Goal: Task Accomplishment & Management: Complete application form

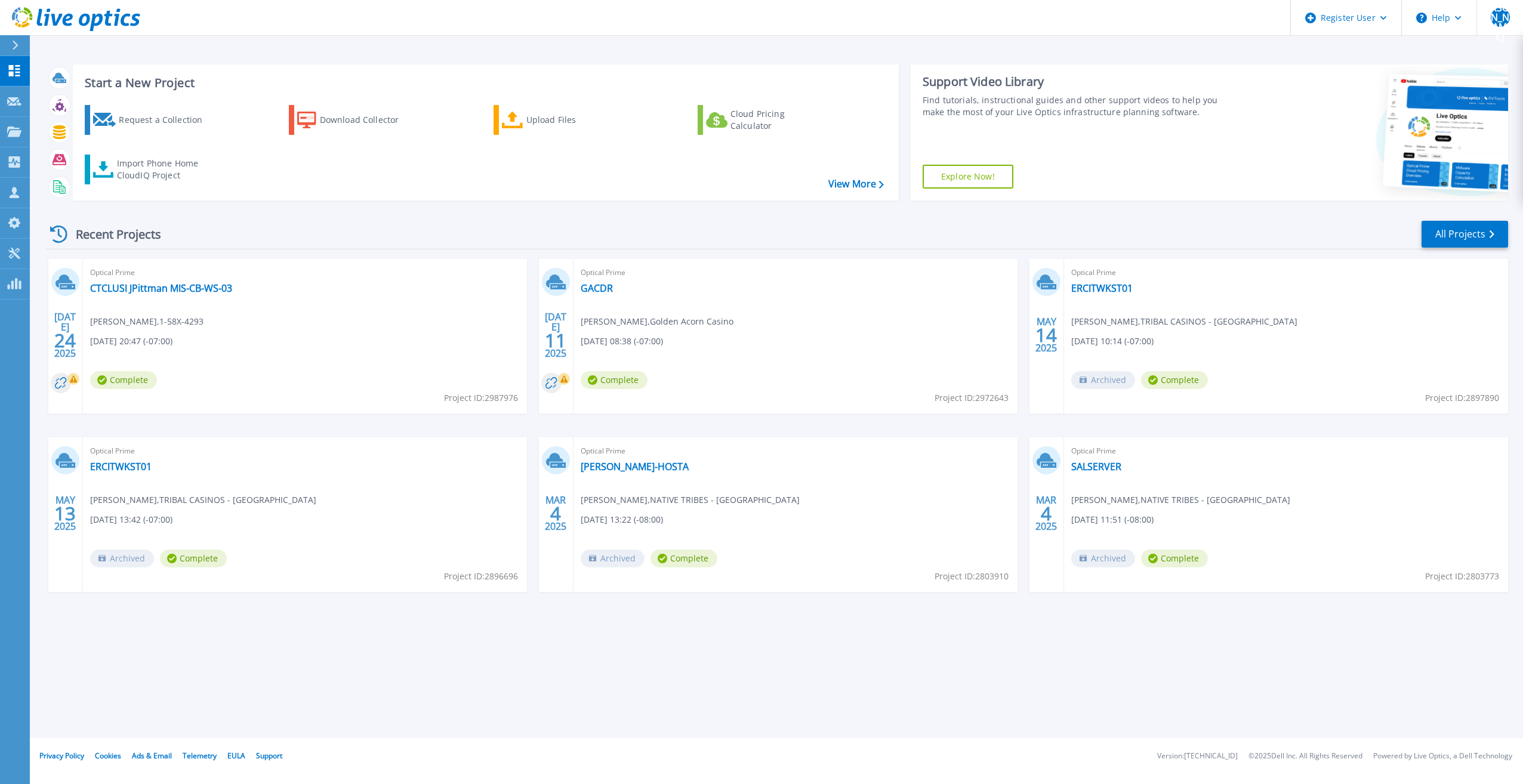
click at [11, 43] on div at bounding box center [20, 45] width 19 height 20
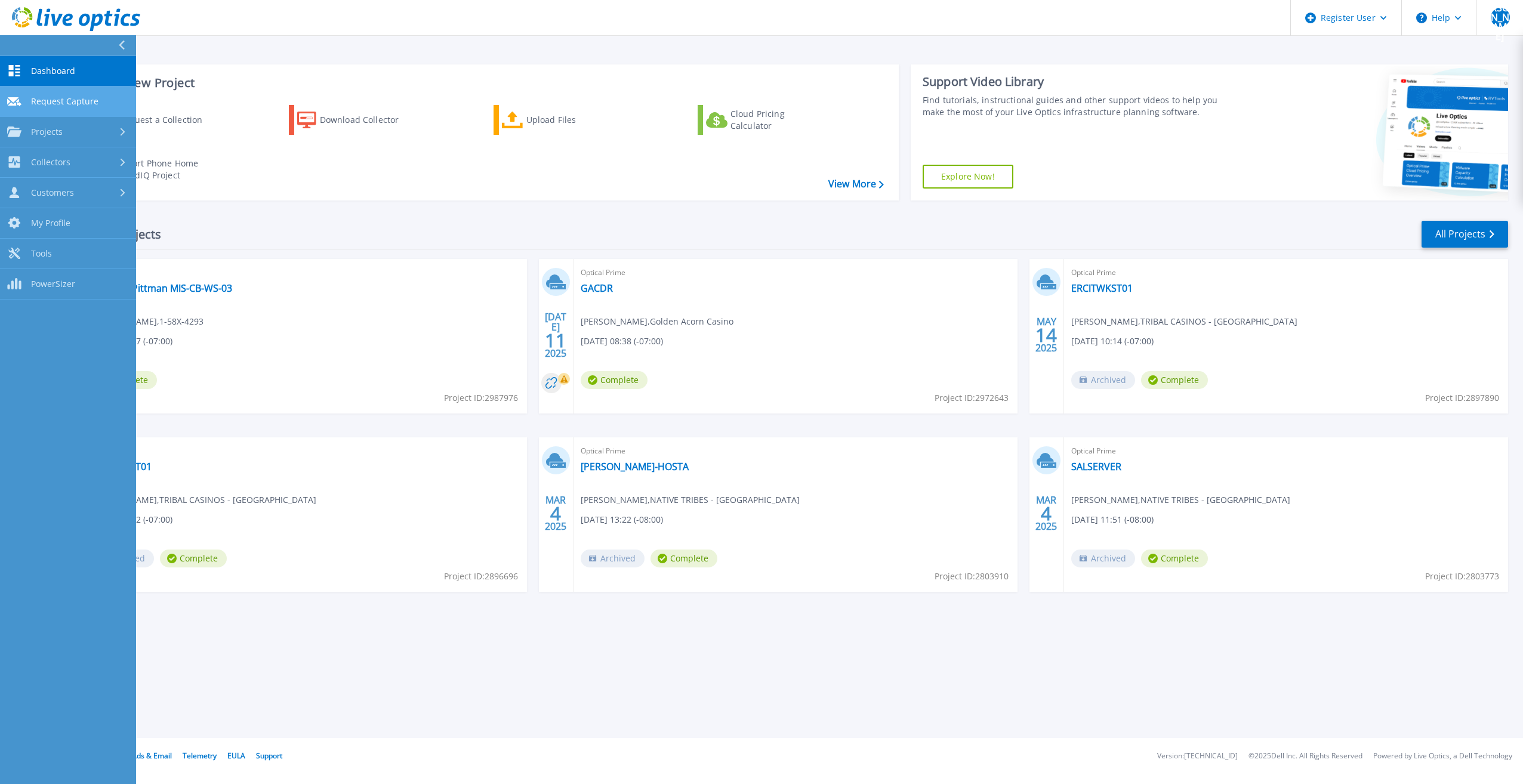
click at [73, 97] on span "Request Capture" at bounding box center [65, 102] width 67 height 11
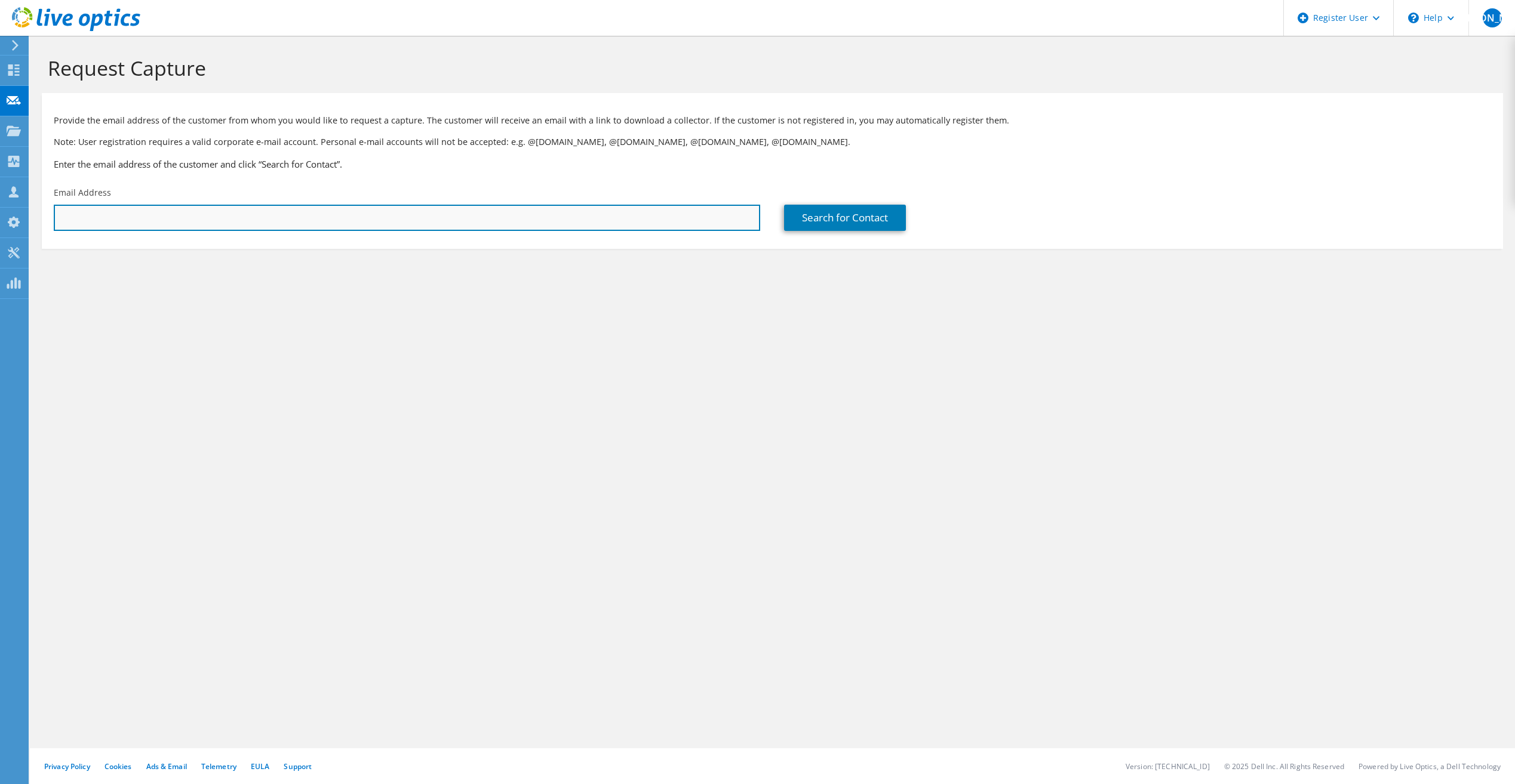
click at [211, 223] on input "text" at bounding box center [407, 217] width 706 height 26
paste input "kvest@goldcountrycasino.com"
type input "kvest@goldcountrycasino.com"
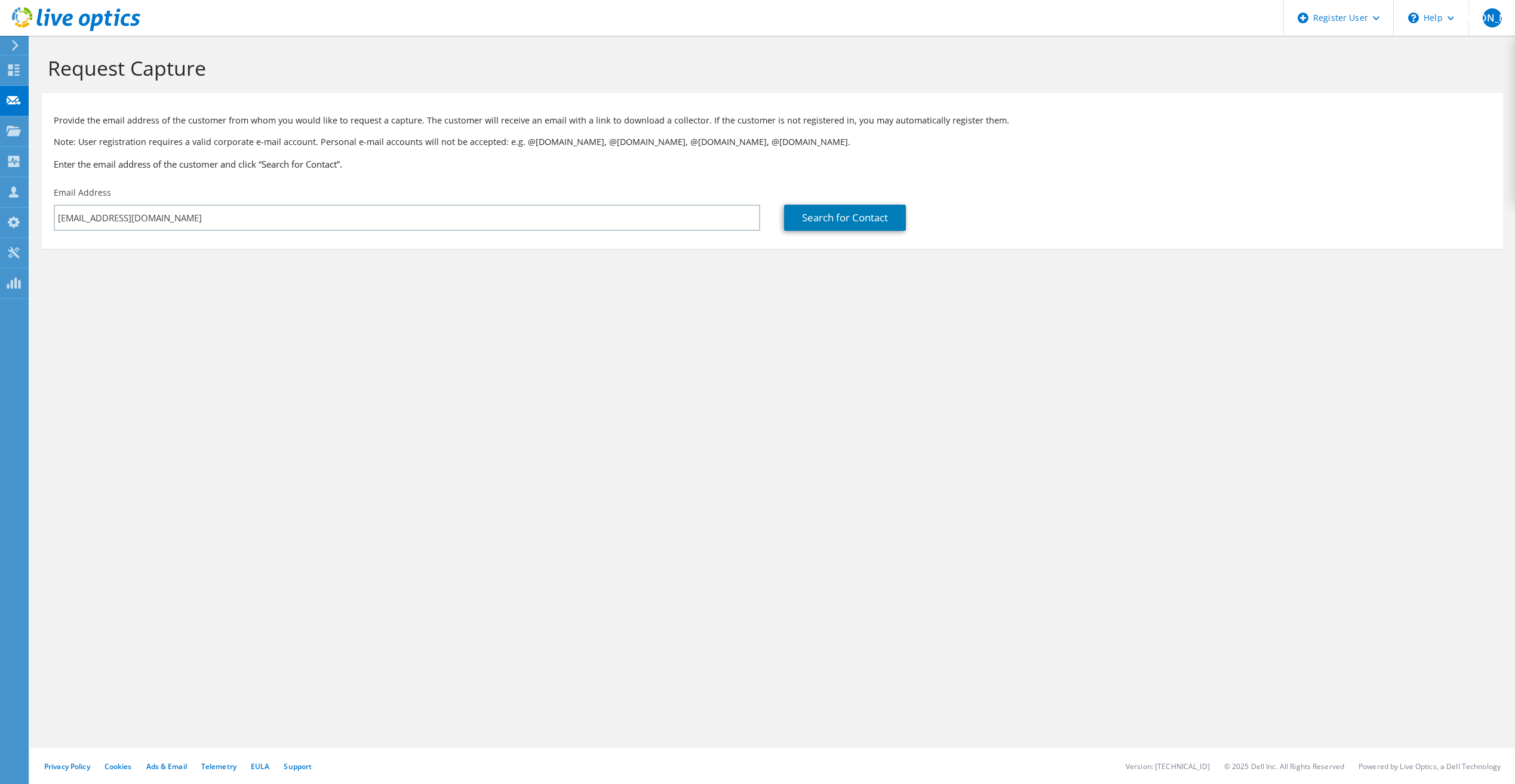
click at [842, 203] on div "Search for Contact" at bounding box center [1138, 208] width 731 height 56
click at [841, 219] on link "Search for Contact" at bounding box center [844, 217] width 122 height 26
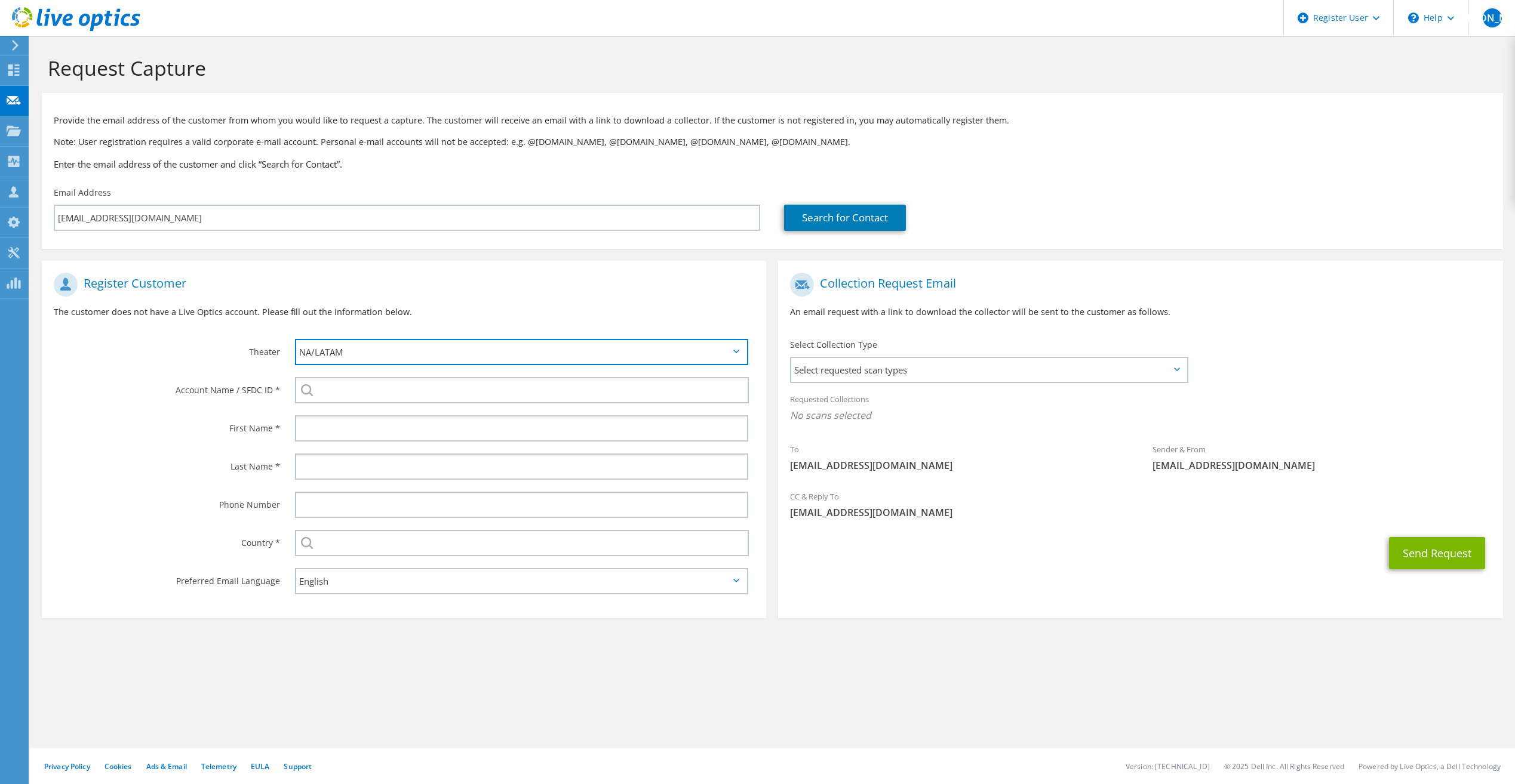
click at [468, 346] on select "APJ EMEA NA/LATAM" at bounding box center [522, 352] width 453 height 26
click at [449, 313] on p "The customer does not have a Live Optics account. Please fill out the informati…" at bounding box center [404, 312] width 700 height 13
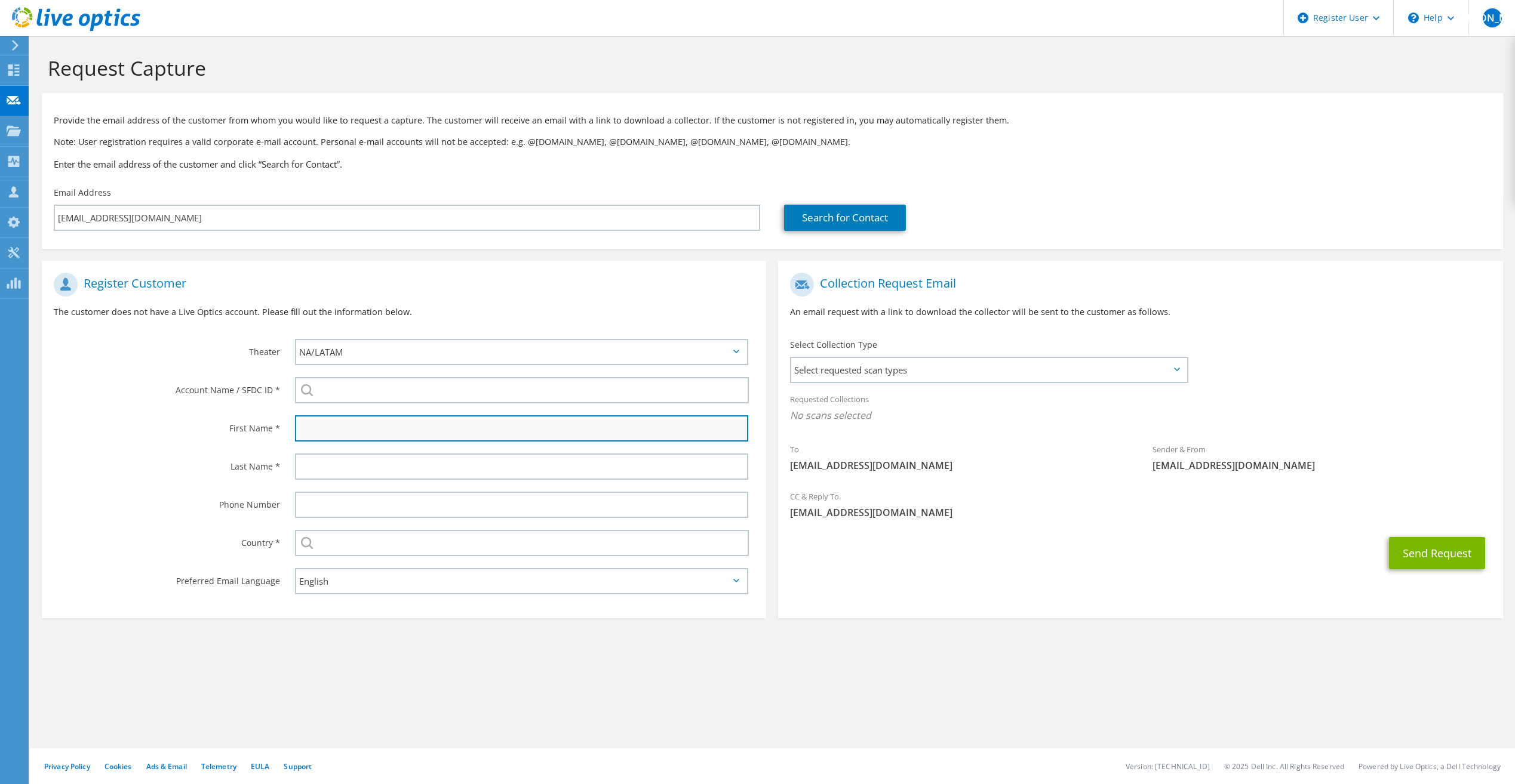
click at [428, 432] on input "text" at bounding box center [522, 428] width 453 height 26
type input "Kenny"
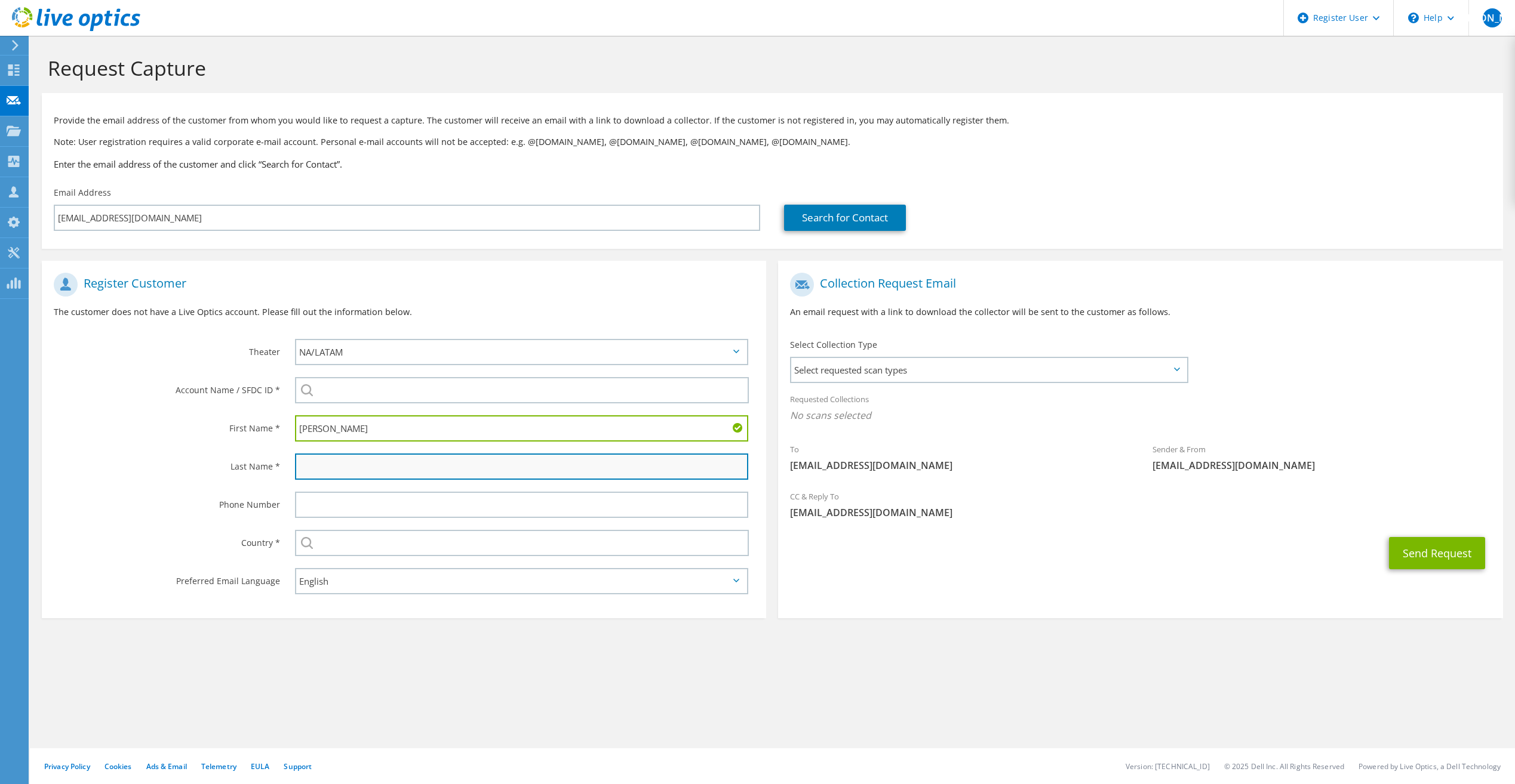
click at [577, 461] on input "text" at bounding box center [522, 467] width 453 height 26
type input "Vest"
click at [532, 665] on section "Request Capture Provide the email address of the customer from whom you would l…" at bounding box center [772, 356] width 1485 height 642
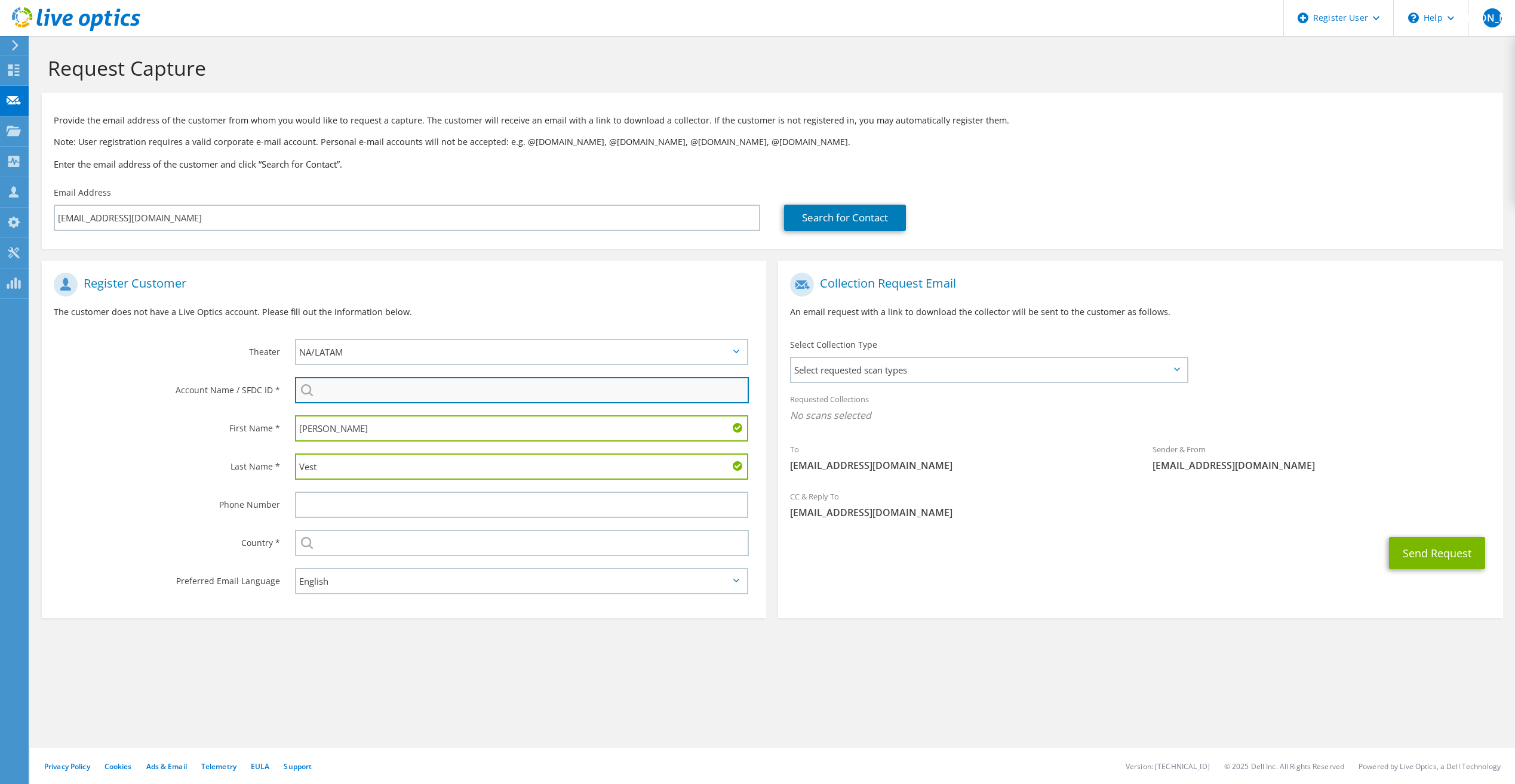
click at [423, 391] on input "search" at bounding box center [522, 390] width 454 height 26
type input "gold country casino"
click at [353, 313] on p "The customer does not have a Live Optics account. Please fill out the informati…" at bounding box center [404, 312] width 700 height 13
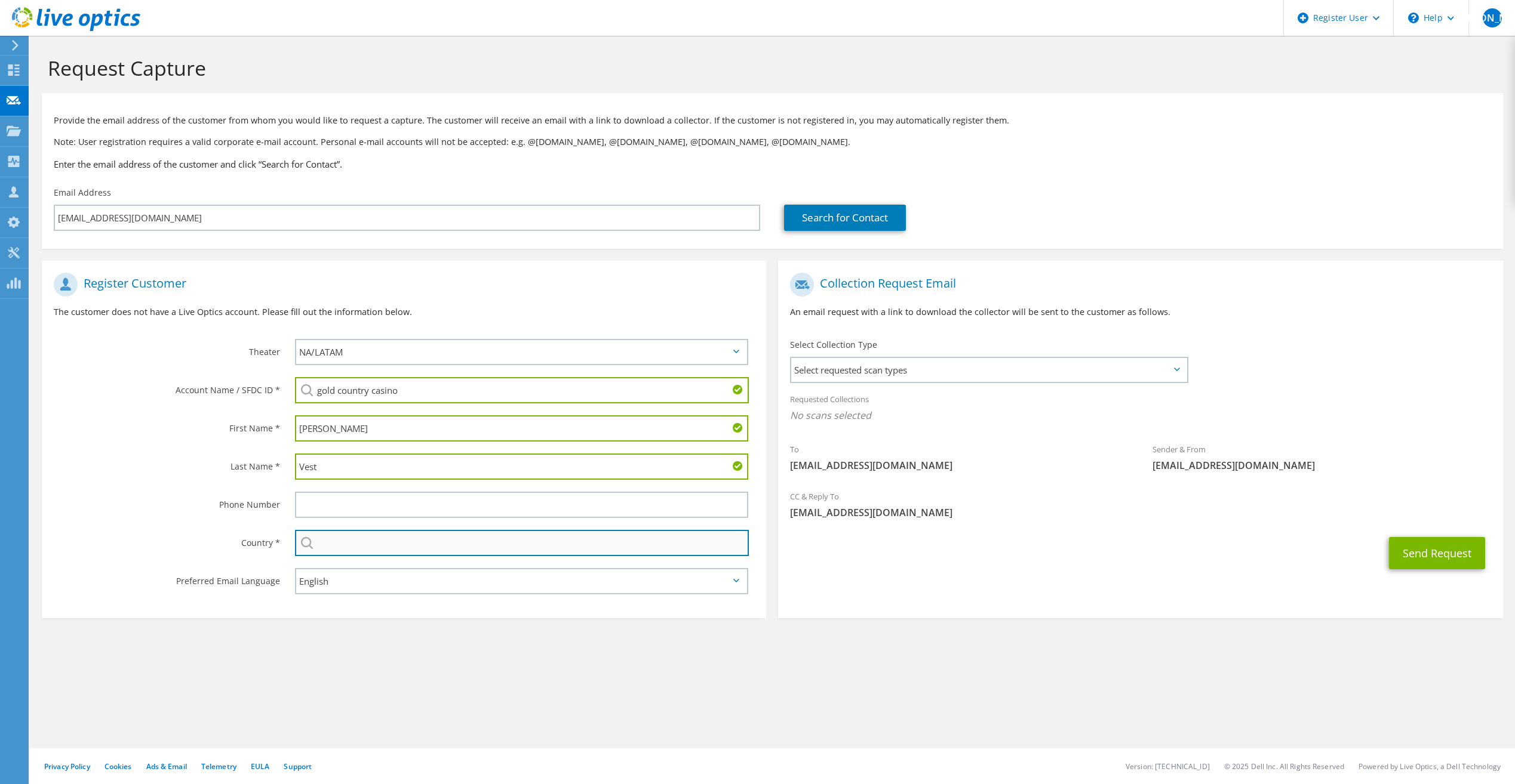
click at [432, 554] on input "text" at bounding box center [522, 543] width 454 height 26
type input "United States"
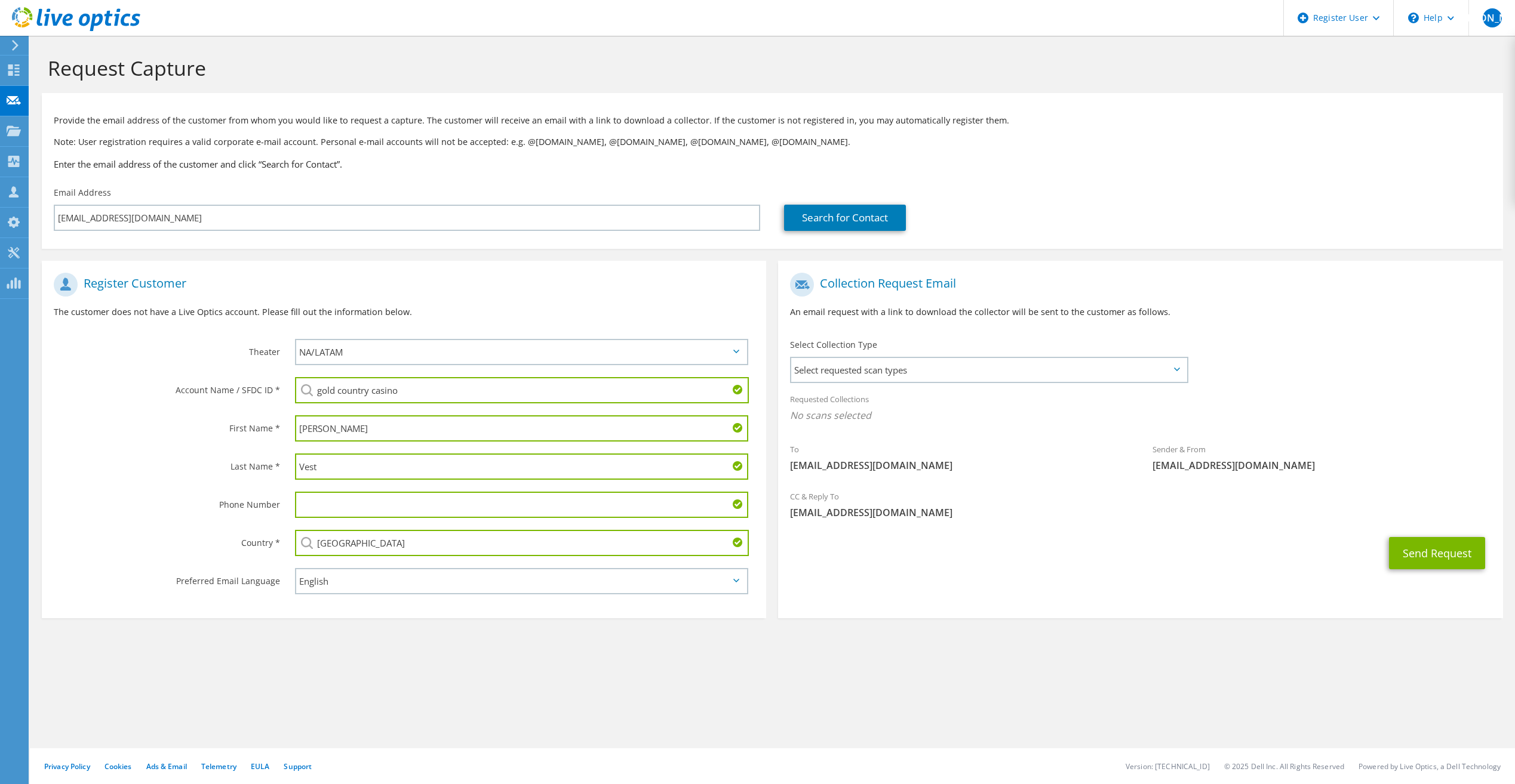
click at [487, 633] on section "Request Capture Provide the email address of the customer from whom you would l…" at bounding box center [772, 356] width 1485 height 642
click at [377, 411] on div "Kenny" at bounding box center [525, 428] width 483 height 38
click at [357, 375] on div "gold country casino Gold Country Casino : 1717307979" at bounding box center [525, 390] width 483 height 38
drag, startPoint x: 324, startPoint y: 307, endPoint x: 408, endPoint y: 310, distance: 84.1
click at [408, 310] on p "The customer does not have a Live Optics account. Please fill out the informati…" at bounding box center [404, 312] width 700 height 13
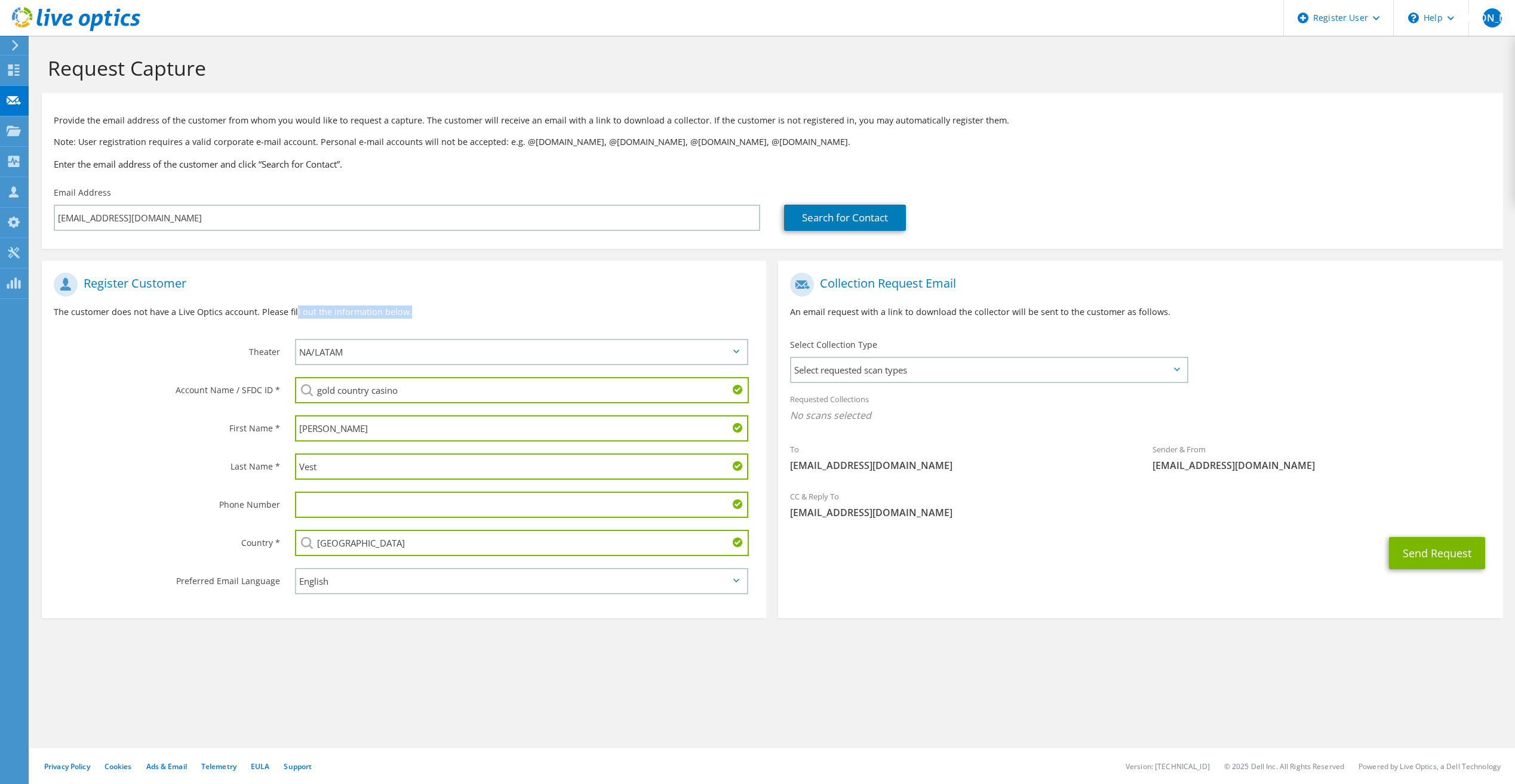
click at [410, 311] on p "The customer does not have a Live Optics account. Please fill out the informati…" at bounding box center [404, 312] width 700 height 13
drag, startPoint x: 402, startPoint y: 315, endPoint x: 388, endPoint y: 313, distance: 14.1
click at [388, 313] on p "The customer does not have a Live Optics account. Please fill out the informati…" at bounding box center [404, 312] width 700 height 13
drag, startPoint x: 388, startPoint y: 313, endPoint x: 406, endPoint y: 318, distance: 18.7
click at [406, 318] on p "The customer does not have a Live Optics account. Please fill out the informati…" at bounding box center [404, 312] width 700 height 13
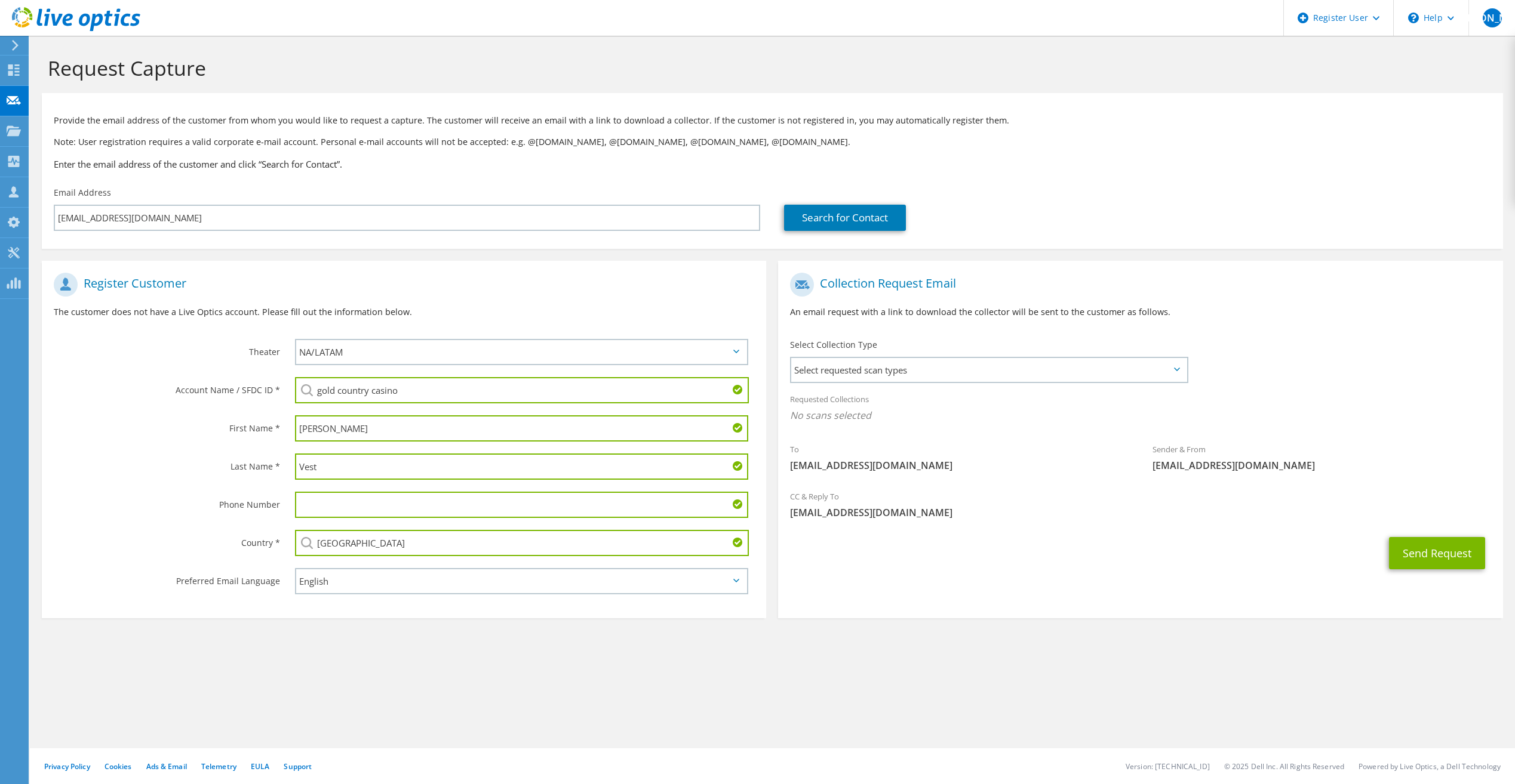
click at [484, 282] on h1 "Register Customer" at bounding box center [401, 285] width 694 height 24
click at [885, 379] on span "Select requested scan types" at bounding box center [988, 370] width 395 height 24
click at [819, 407] on label "Optical Prime" at bounding box center [852, 406] width 72 height 14
click at [0, 0] on input "Optical Prime" at bounding box center [0, 0] width 0 height 0
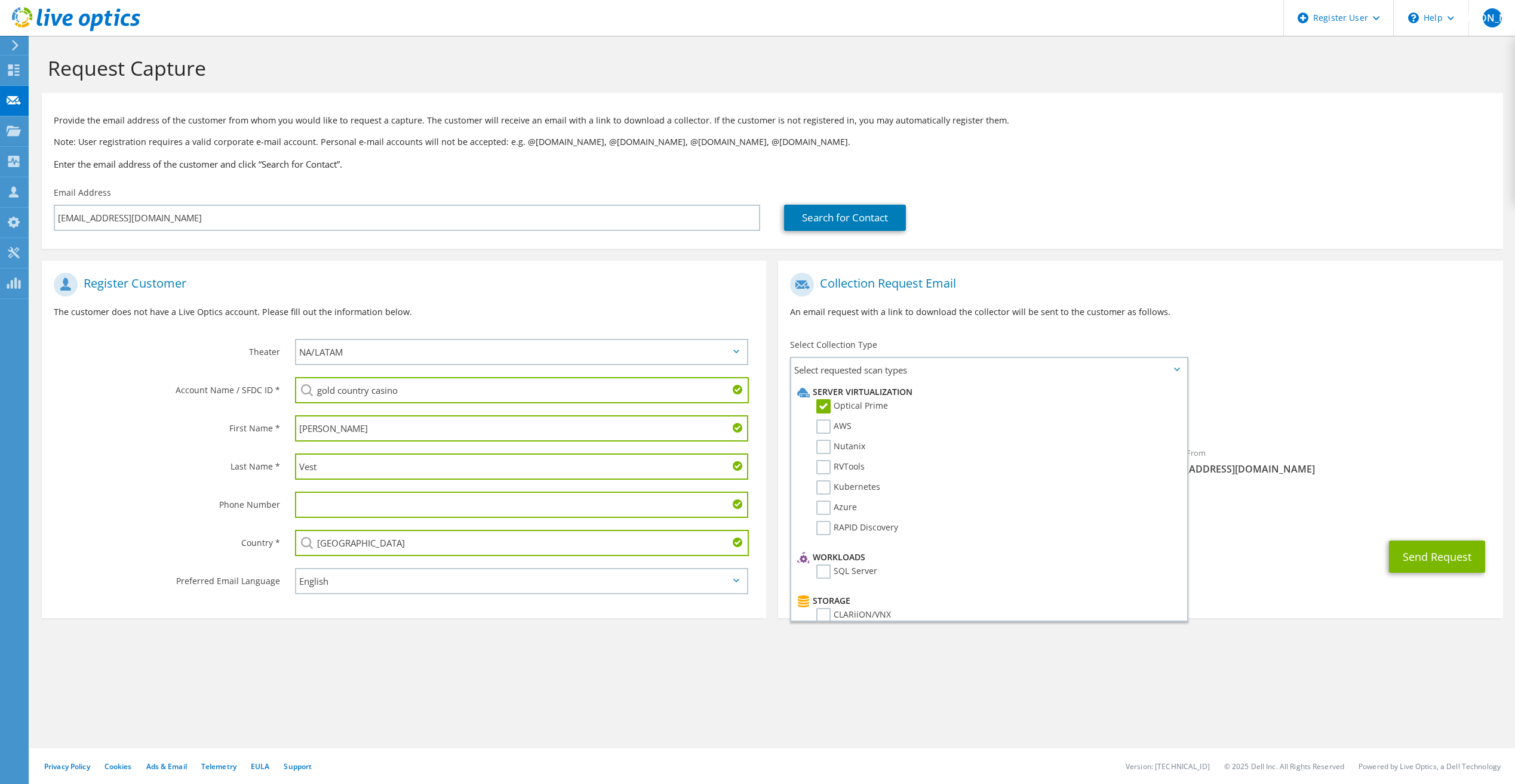
click at [991, 176] on div "Provide the email address of the customer from whom you would like to request a…" at bounding box center [772, 140] width 1461 height 82
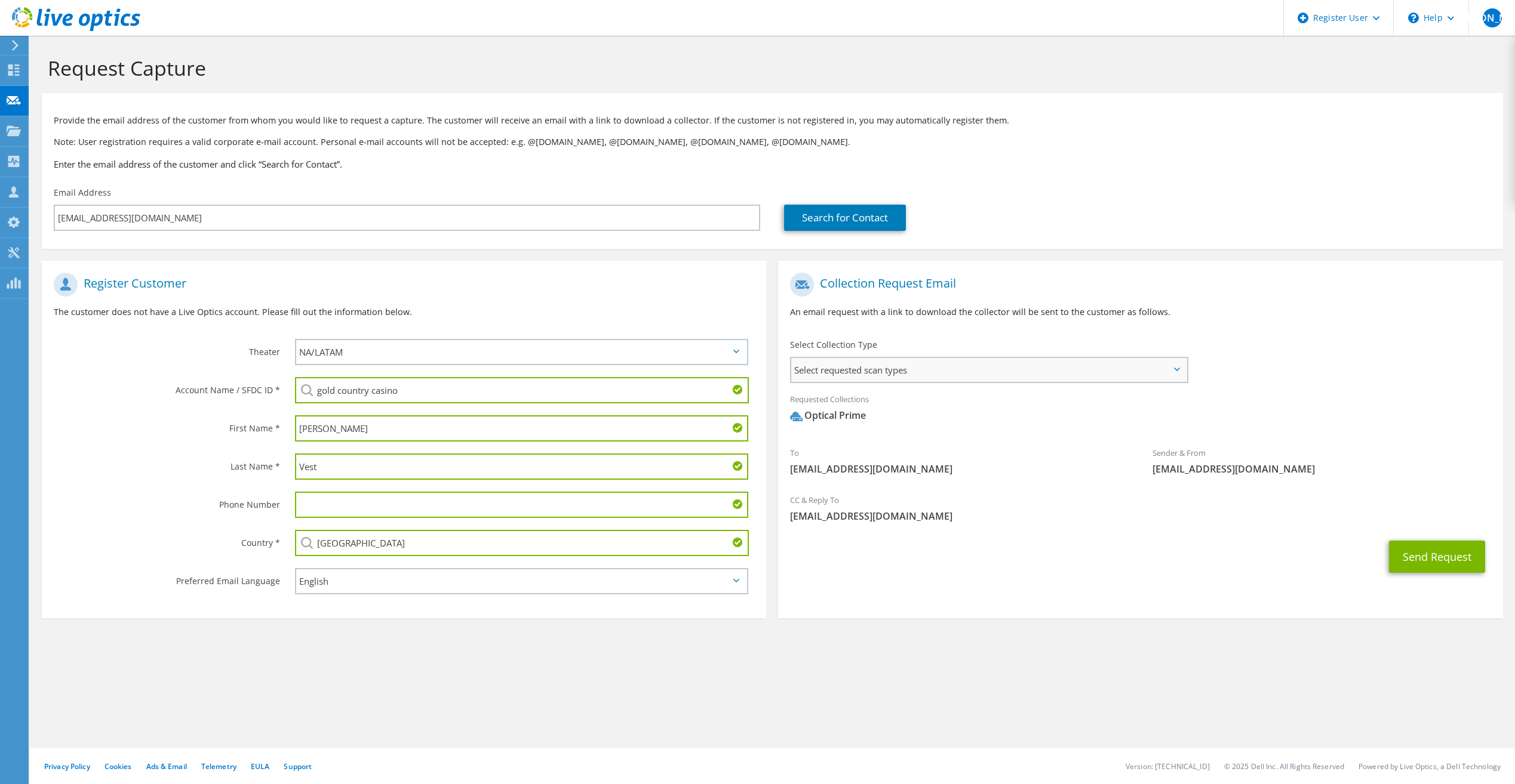
click at [954, 378] on span "Select requested scan types" at bounding box center [988, 370] width 395 height 24
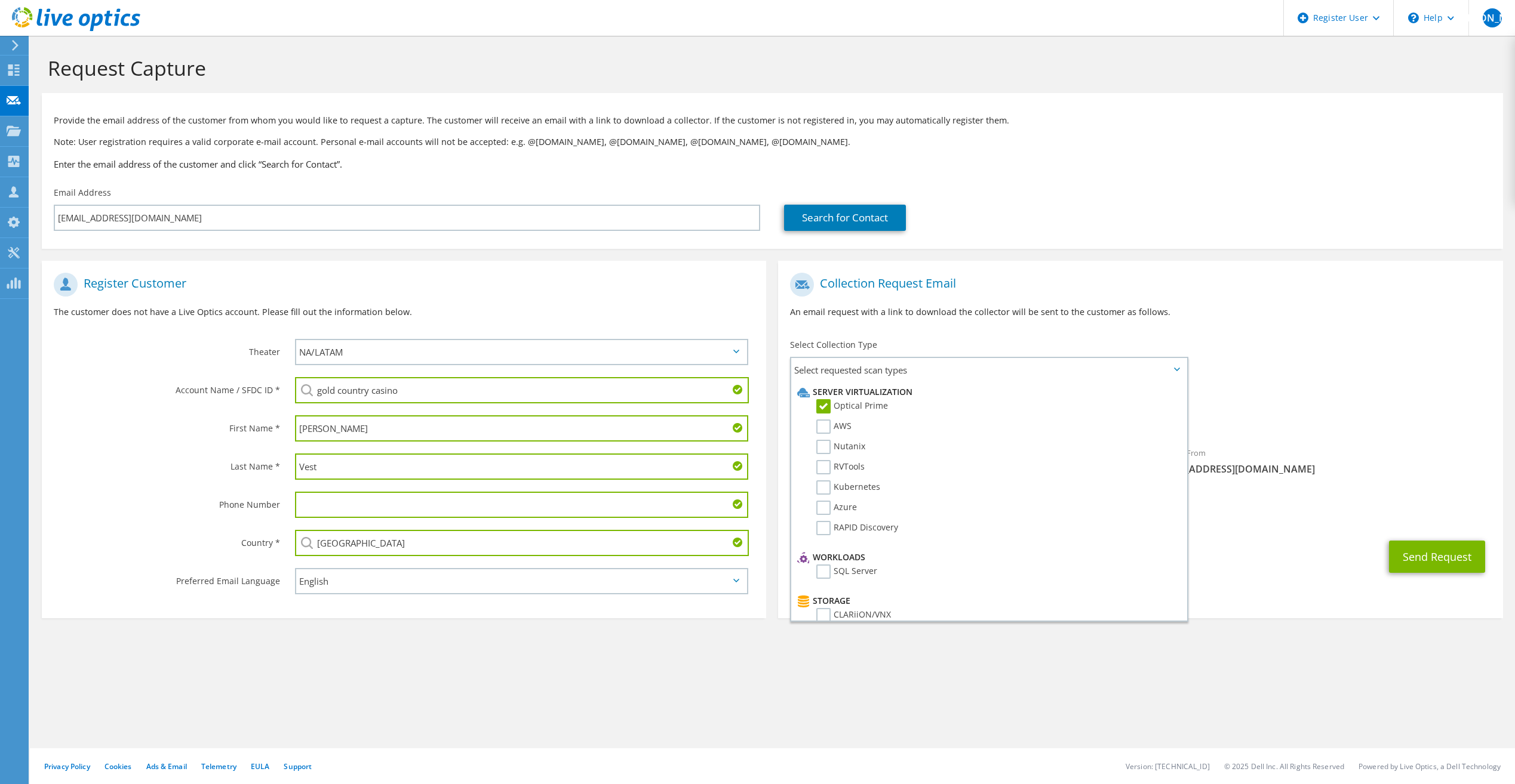
click at [966, 305] on p "An email request with a link to download the collector will be sent to the cust…" at bounding box center [1140, 312] width 700 height 13
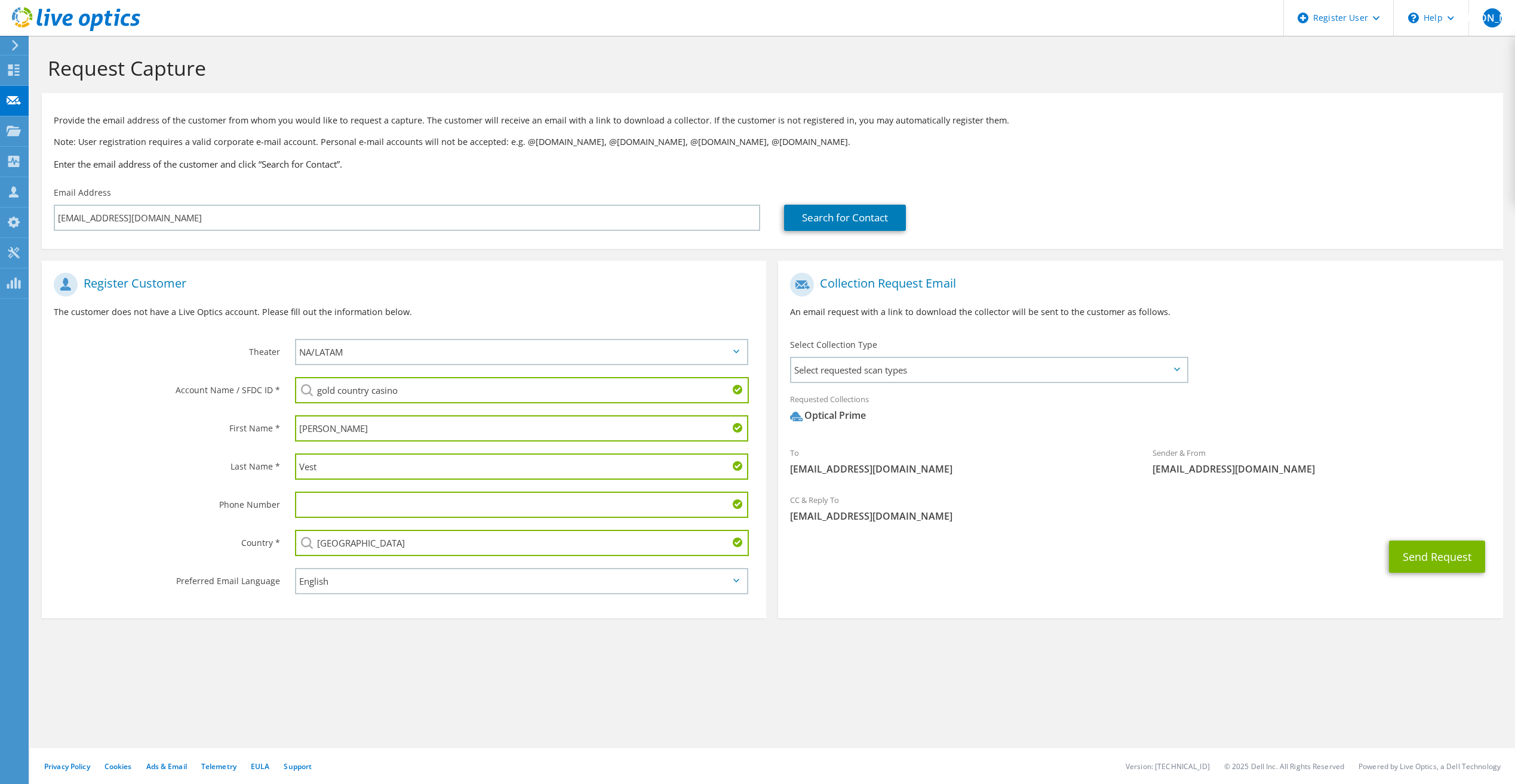
click at [642, 388] on input "gold country casino" at bounding box center [522, 390] width 454 height 26
click at [1001, 545] on div "Send Request" at bounding box center [1140, 557] width 725 height 44
click at [620, 398] on input "gold country casino" at bounding box center [522, 390] width 454 height 26
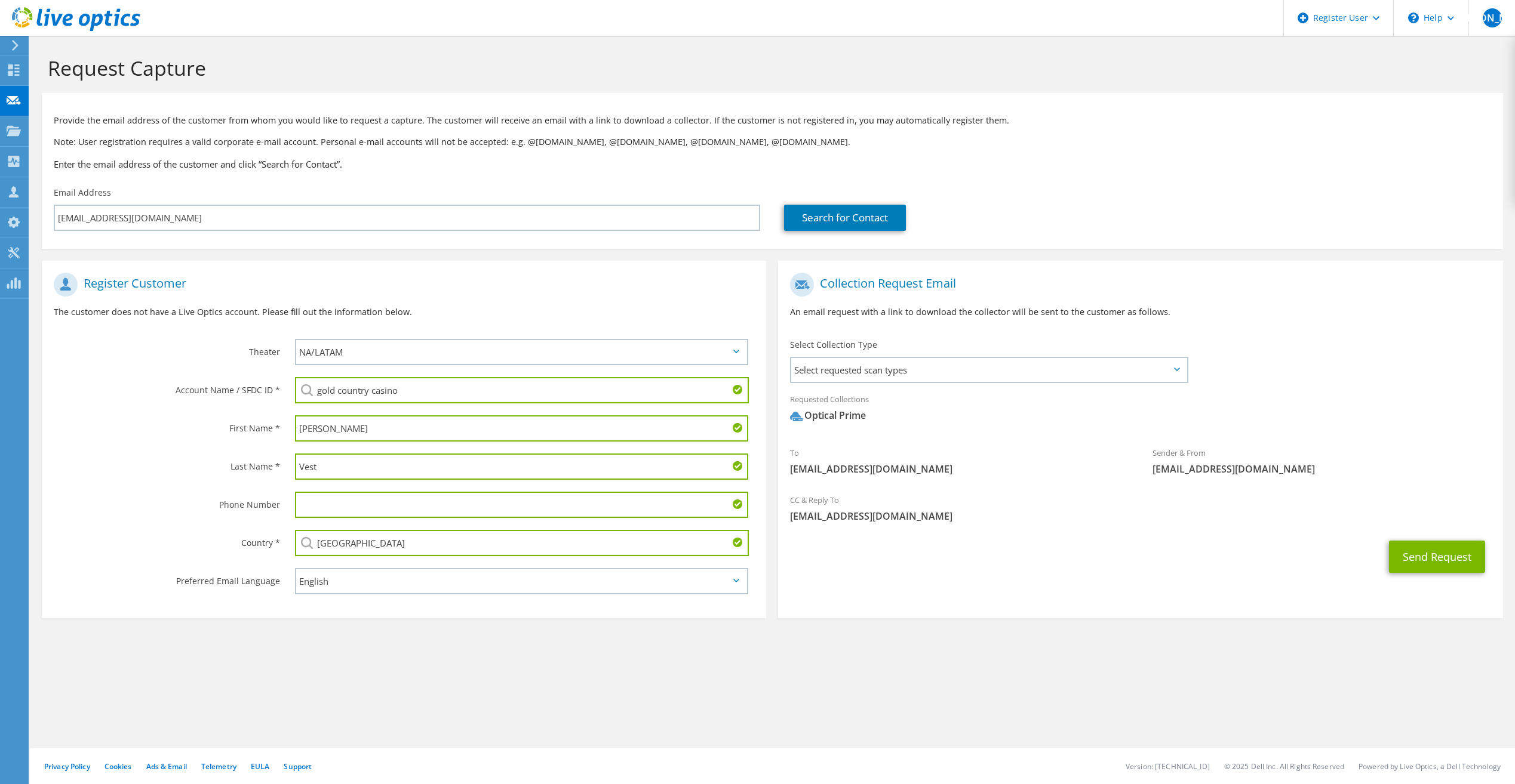
click at [402, 385] on input "gold country casino" at bounding box center [522, 390] width 454 height 26
type input "g"
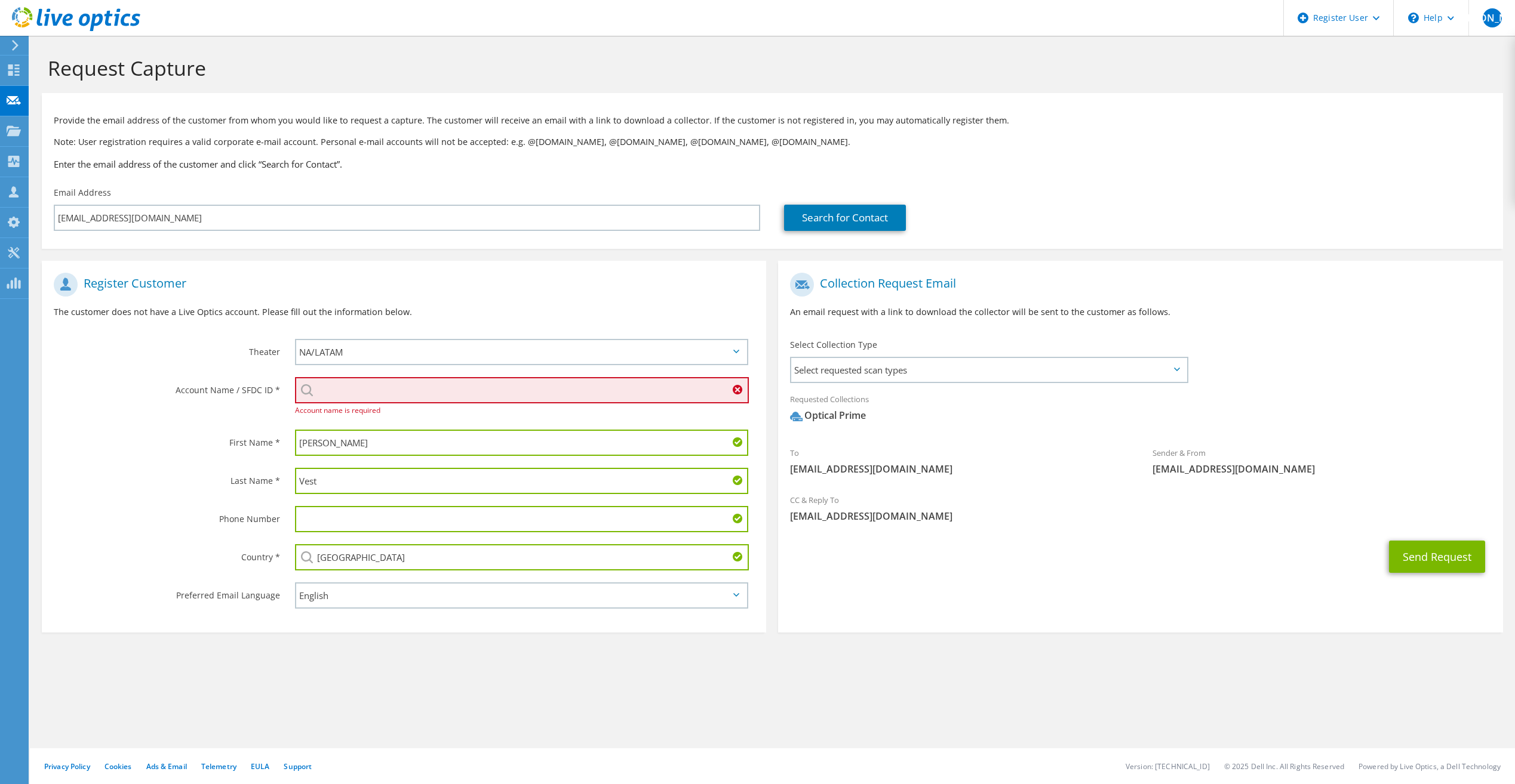
click at [422, 388] on input "search" at bounding box center [522, 390] width 454 height 26
paste input "TRIBAL CASINO - GOLD COUNTRY CASINO"
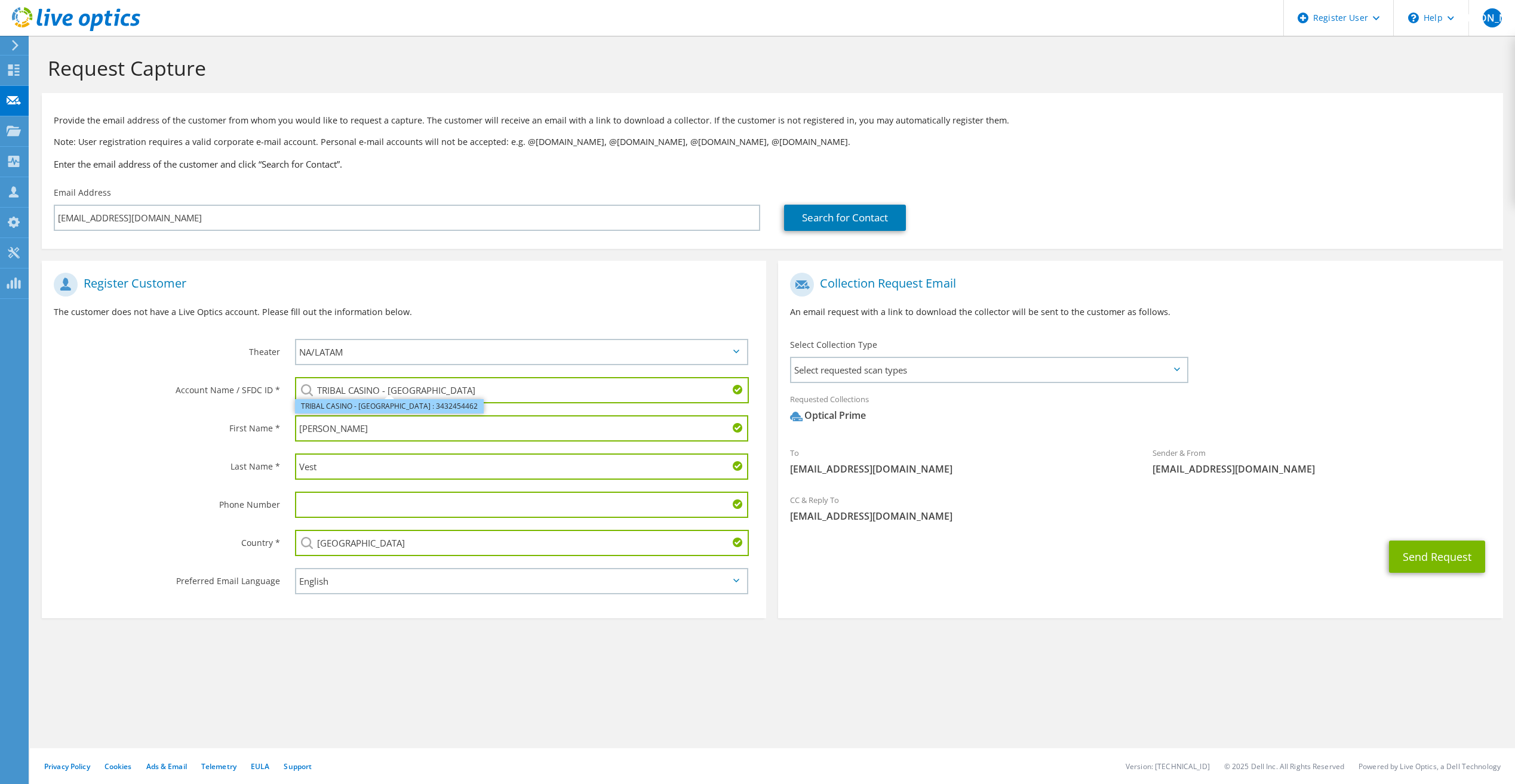
click at [406, 411] on li "TRIBAL CASINO - GOLD COUNTRY CASINO : 3432454462" at bounding box center [390, 406] width 188 height 14
type input "TRIBAL CASINO - GOLD COUNTRY CASINO : 3432454462"
click at [949, 600] on section "Collection Request Email An email request with a link to download the collector…" at bounding box center [1140, 440] width 725 height 358
click at [900, 375] on span "Select requested scan types" at bounding box center [988, 370] width 395 height 24
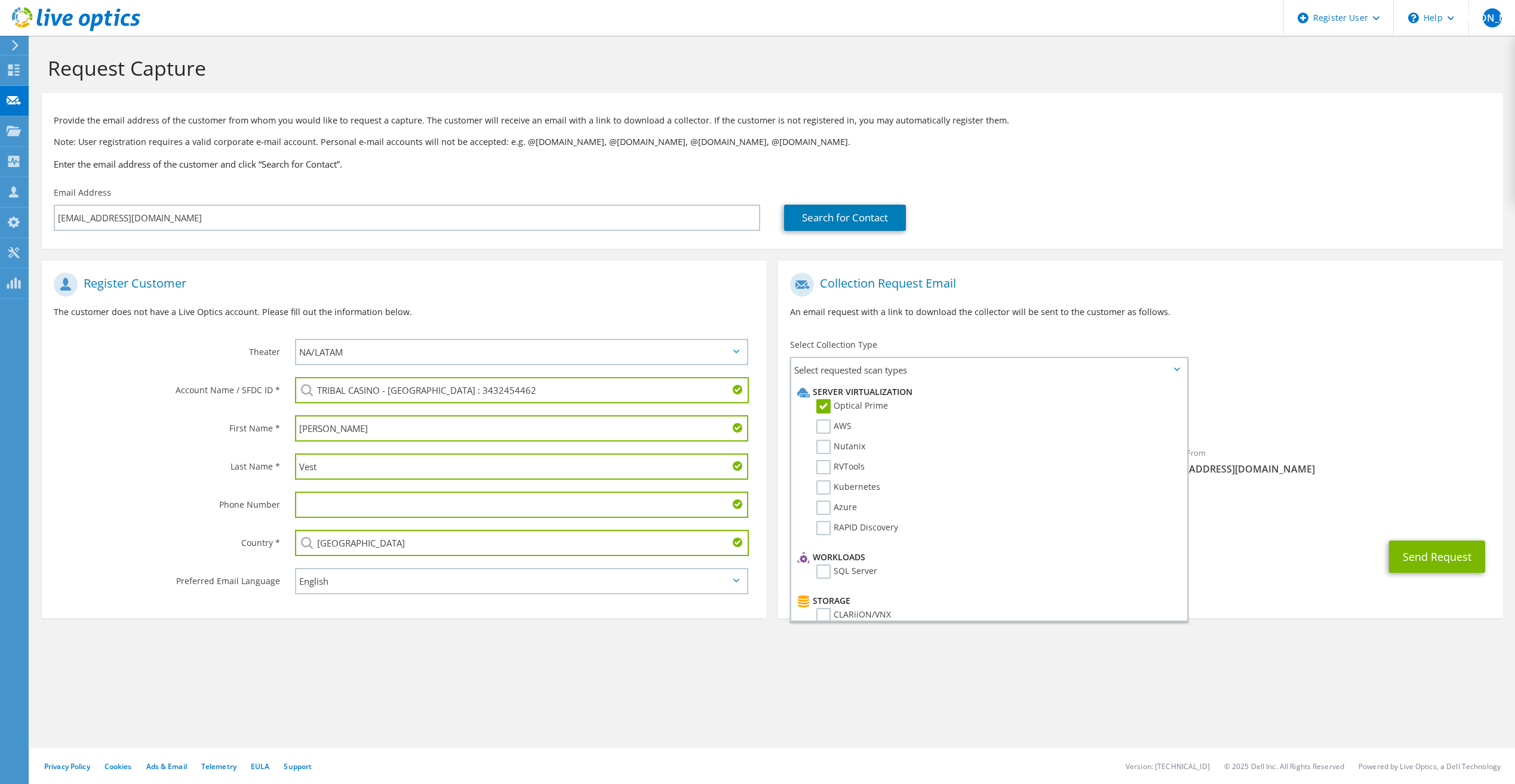
click at [1275, 346] on div "To kvest@goldcountrycasino.com Sender & From liveoptics@liveoptics.com" at bounding box center [1140, 377] width 725 height 221
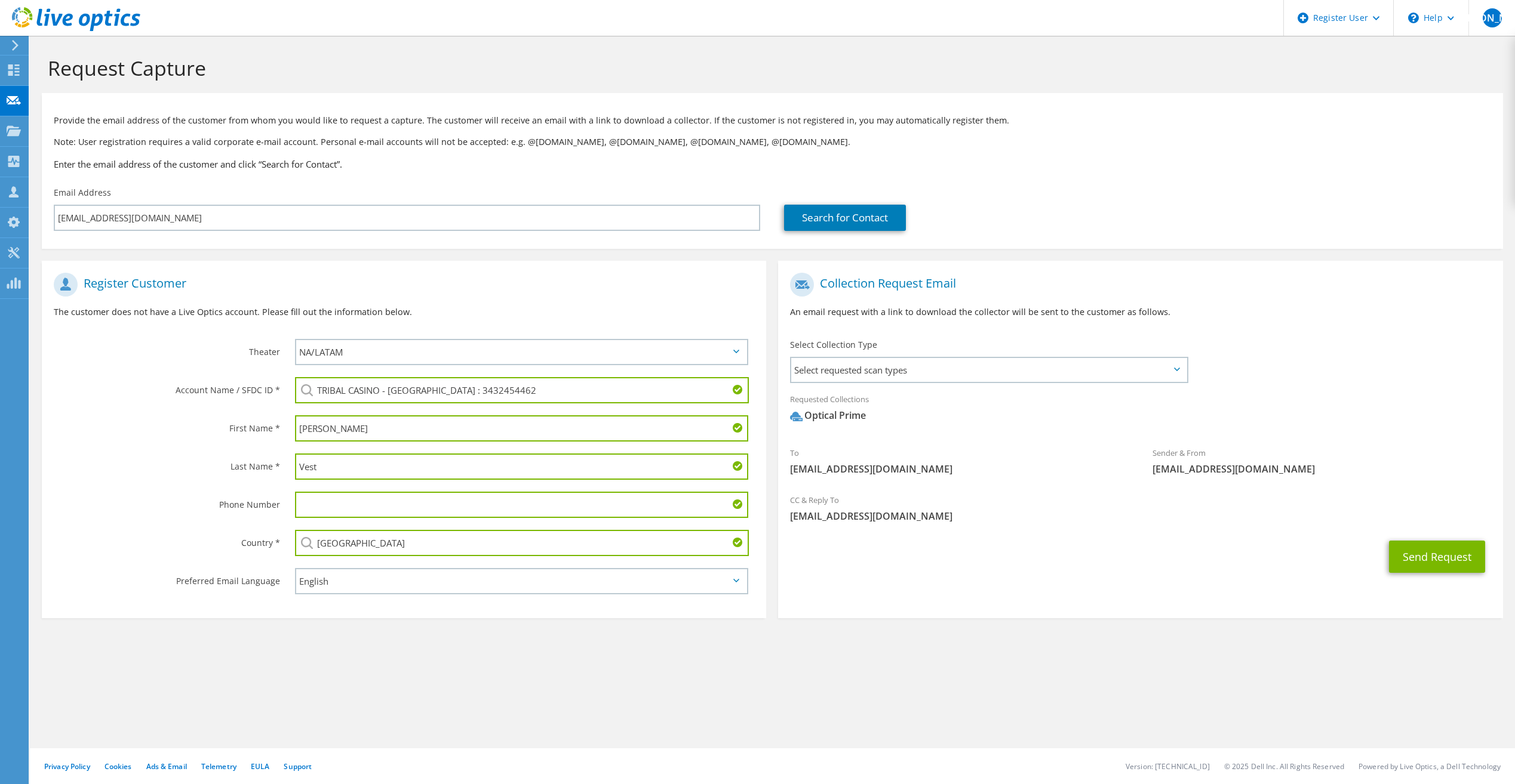
click at [957, 433] on div "Requested Collections No scans selected Optical Prime" at bounding box center [1140, 410] width 725 height 48
click at [818, 381] on div "Select Collection Type Select requested scan types Server Virtualization Optica…" at bounding box center [990, 360] width 422 height 54
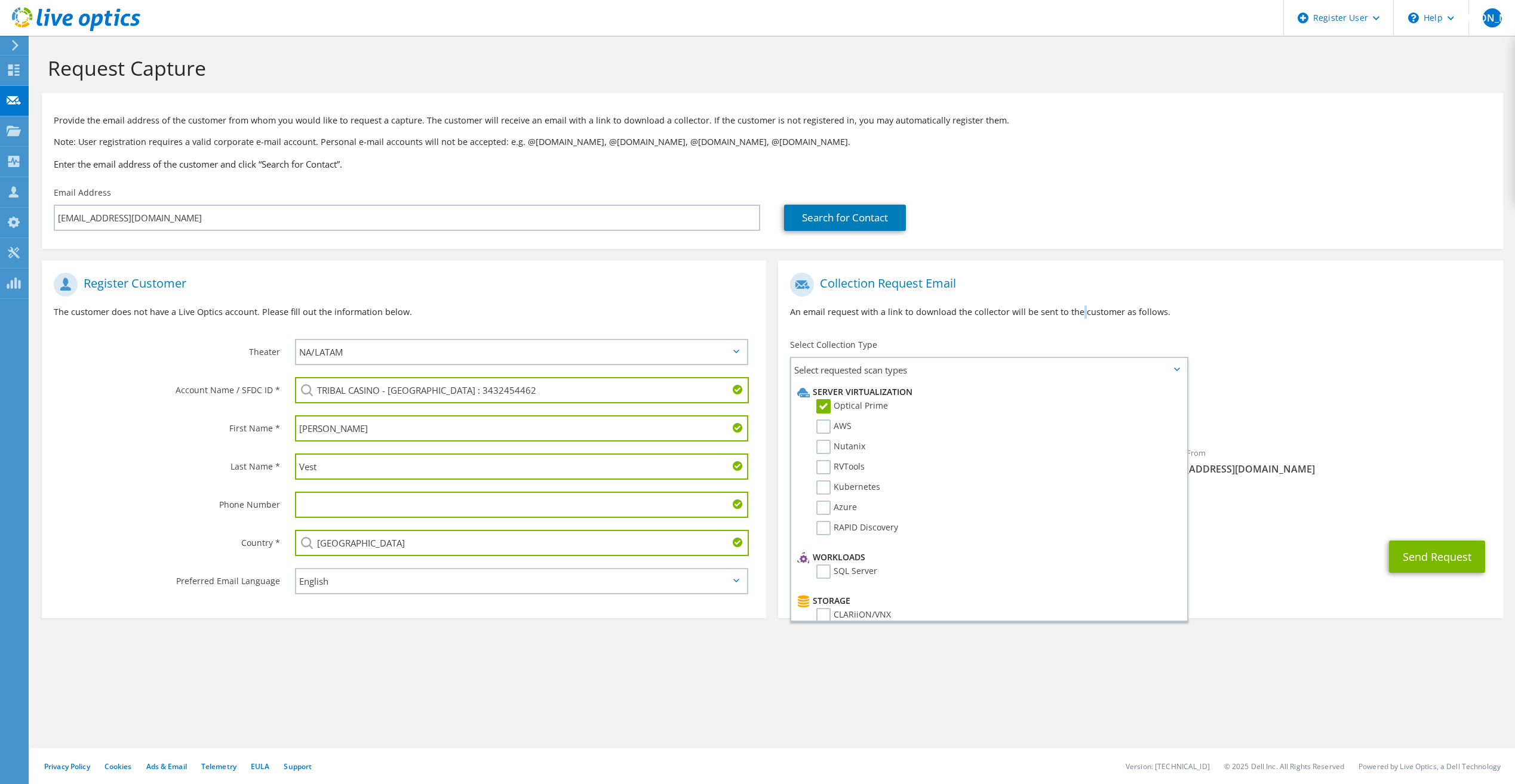
drag, startPoint x: 818, startPoint y: 381, endPoint x: 1080, endPoint y: 318, distance: 269.5
click at [1080, 321] on div "Collection Request Email An email request with a link to download the collector…" at bounding box center [1140, 300] width 725 height 67
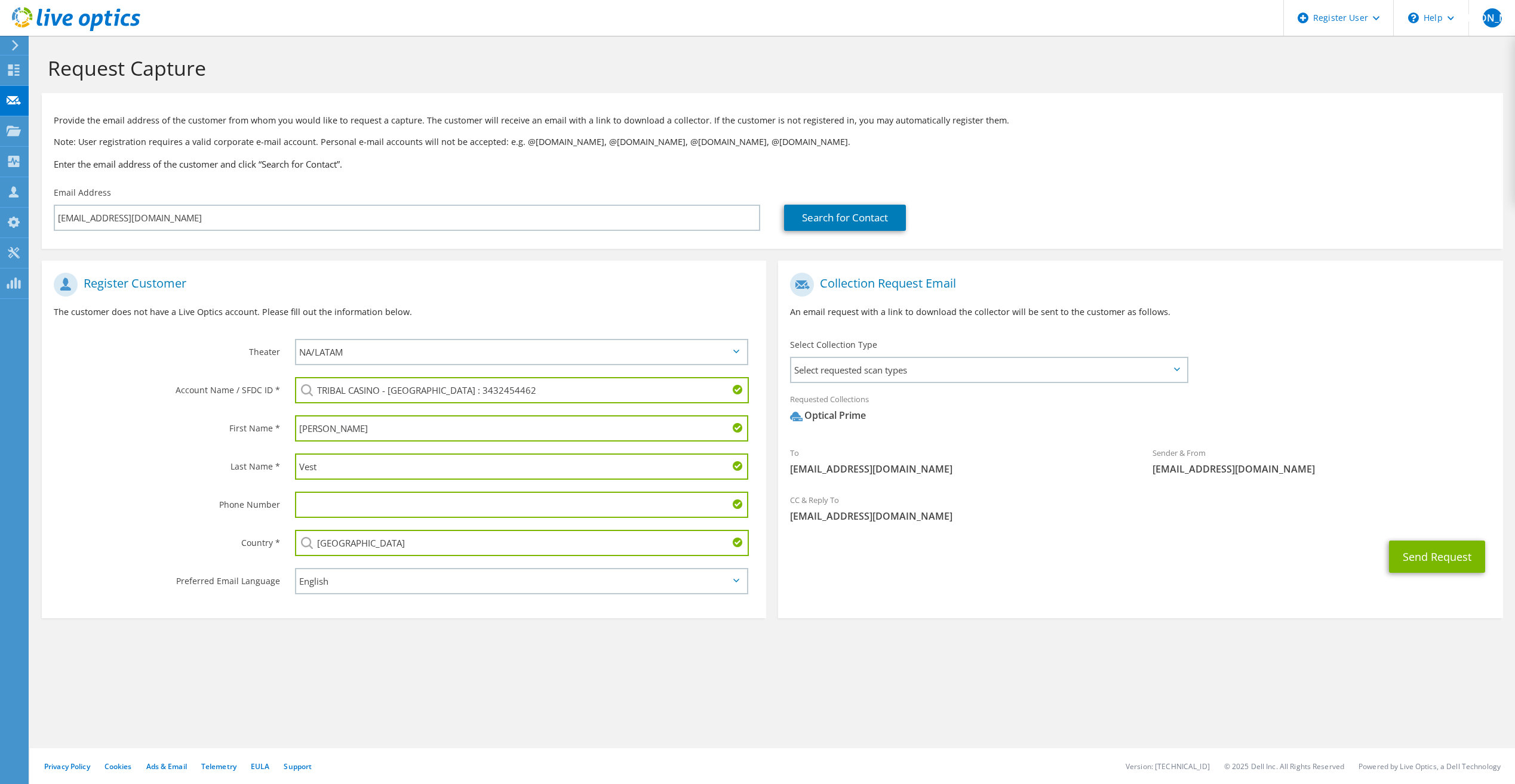
click at [1017, 556] on div "Send Request" at bounding box center [1140, 557] width 725 height 44
drag, startPoint x: 903, startPoint y: 519, endPoint x: 953, endPoint y: 528, distance: 50.8
click at [953, 528] on div "CC & Reply To Jp.Ottariano@dell.com" at bounding box center [1140, 508] width 725 height 41
click at [949, 528] on div "CC & Reply To Jp.Ottariano@dell.com" at bounding box center [1140, 508] width 725 height 41
click at [946, 539] on div "Send Request" at bounding box center [1140, 557] width 725 height 44
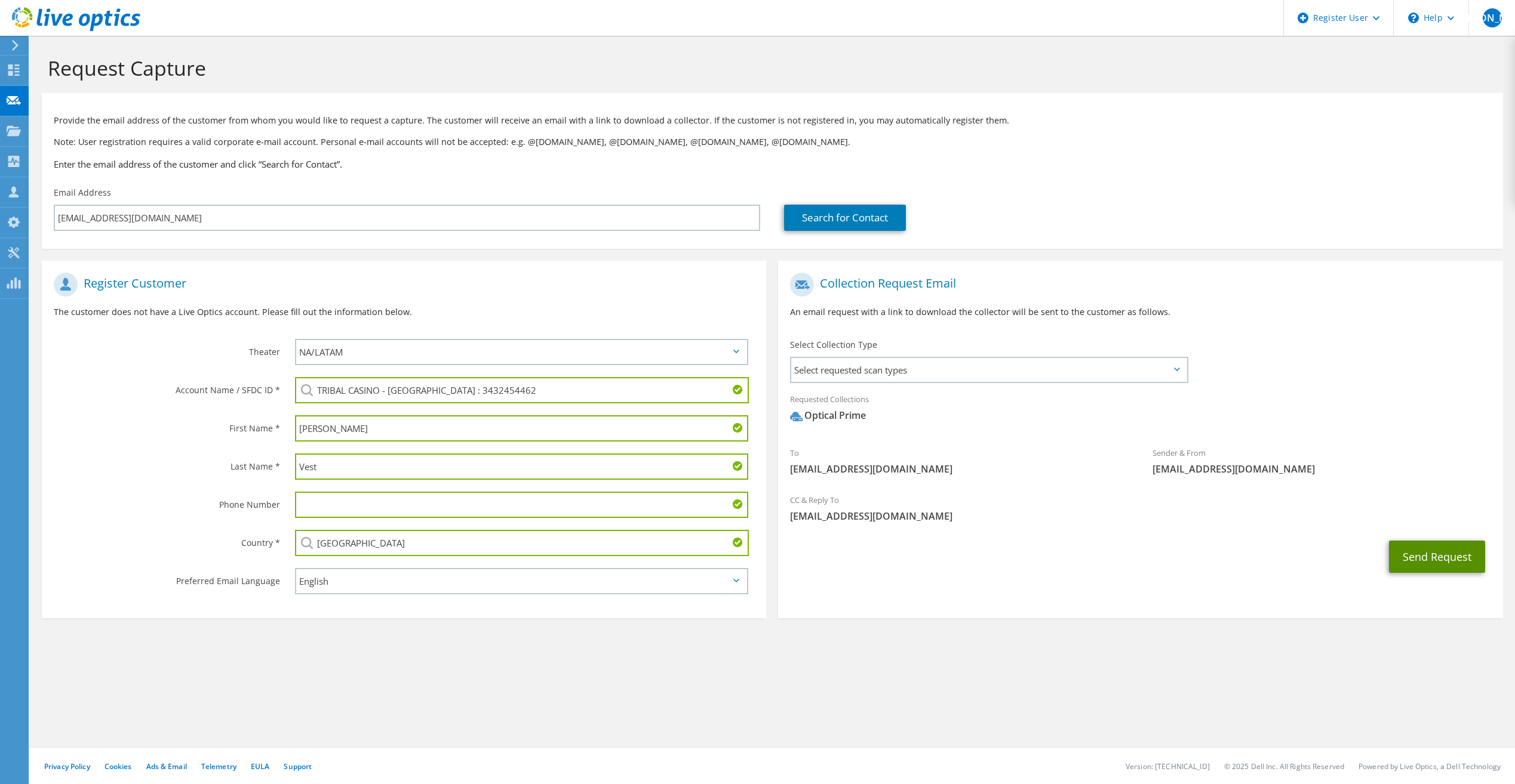
click at [1421, 555] on button "Send Request" at bounding box center [1437, 557] width 96 height 32
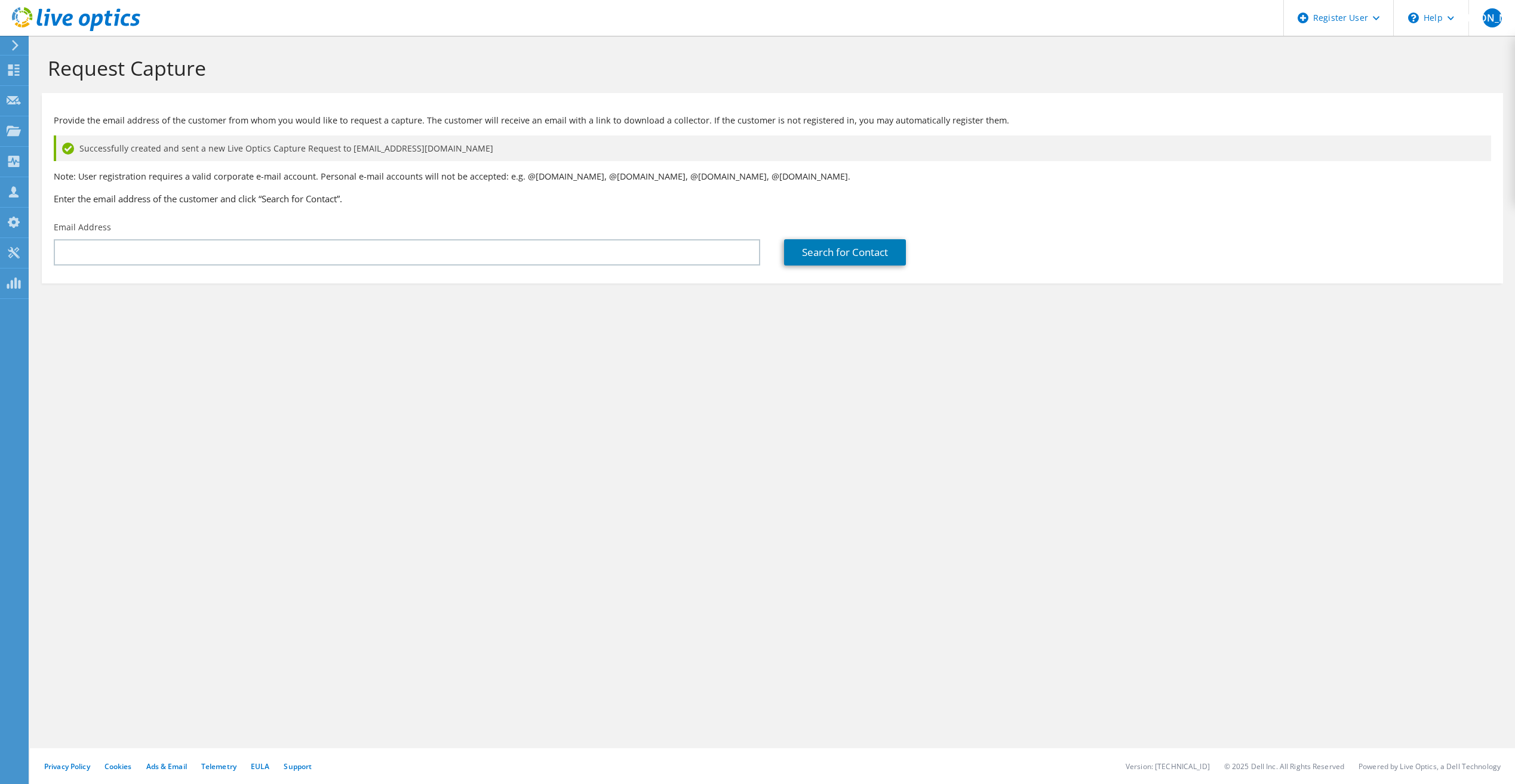
click at [363, 348] on div "Request Capture Provide the email address of the customer from whom you would l…" at bounding box center [772, 409] width 1485 height 748
